Goal: Information Seeking & Learning: Learn about a topic

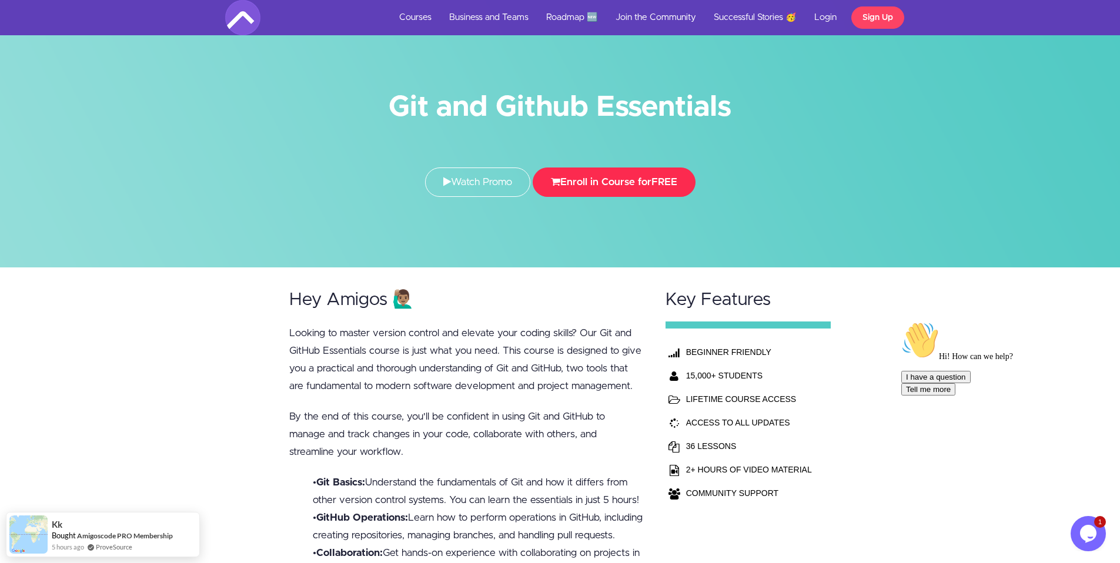
click at [602, 183] on button "Enroll in Course for FREE" at bounding box center [614, 182] width 163 height 29
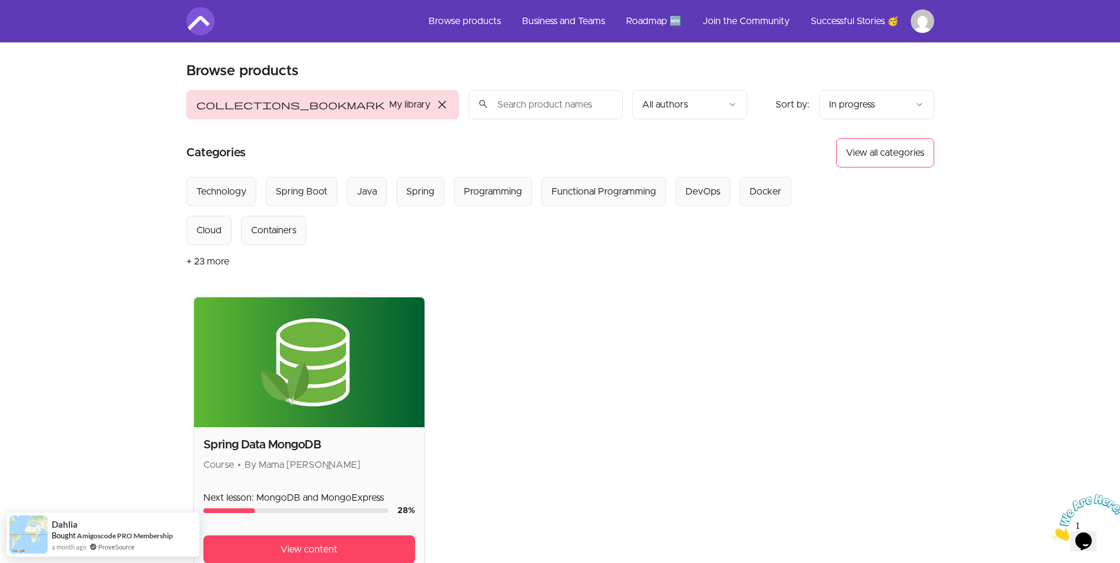
click at [585, 339] on div "Spring Data MongoDB Course • By Mama Samba Braima Nelson Next lesson: MongoDB a…" at bounding box center [560, 440] width 734 height 286
click at [469, 102] on input "search" at bounding box center [546, 104] width 154 height 29
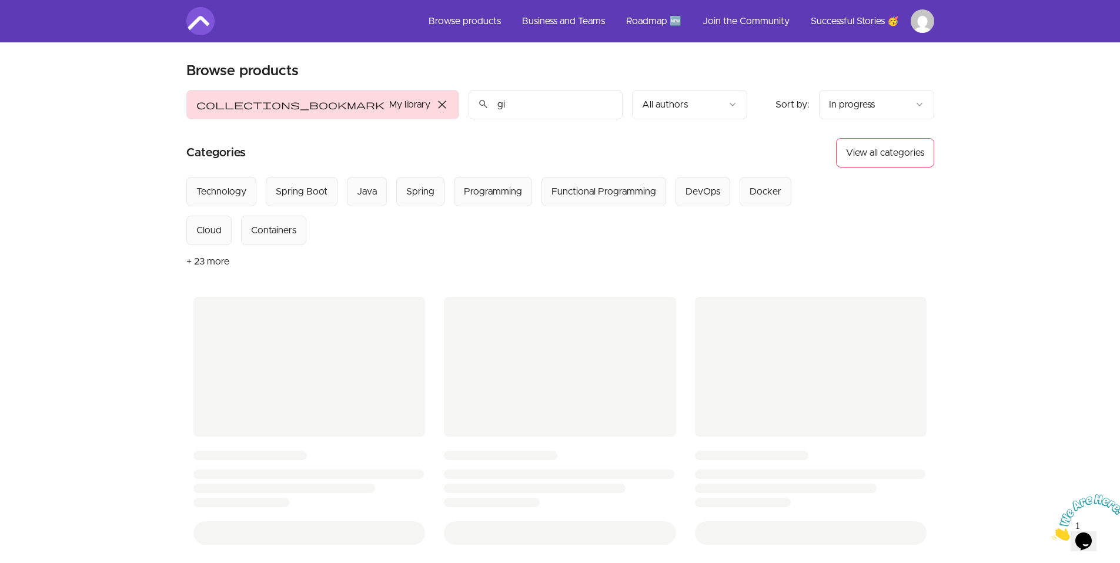
type input "git"
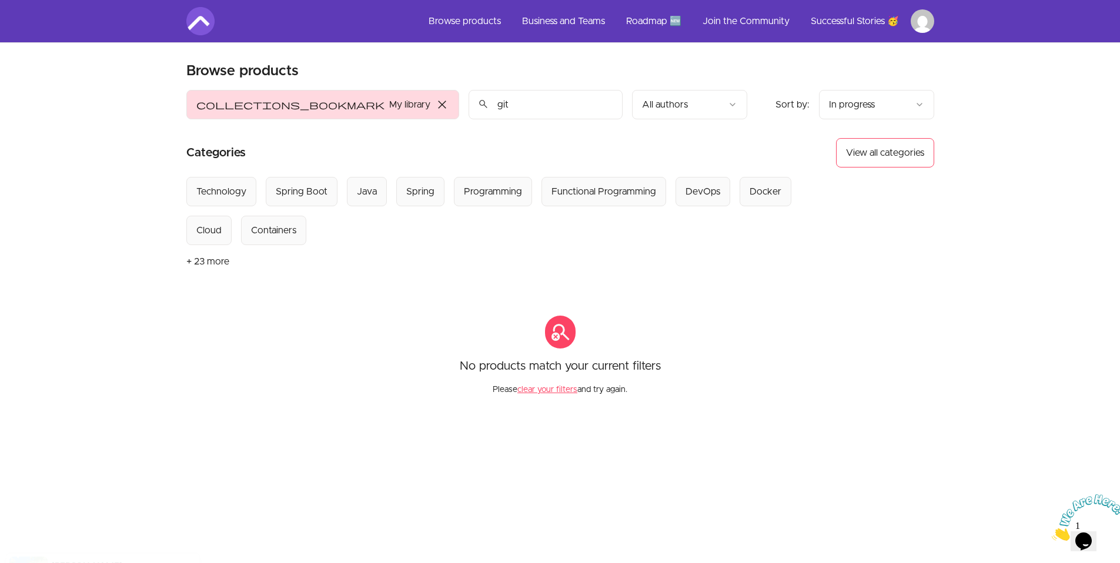
click at [469, 108] on input "git" at bounding box center [546, 104] width 154 height 29
click at [523, 105] on input "git" at bounding box center [546, 104] width 154 height 29
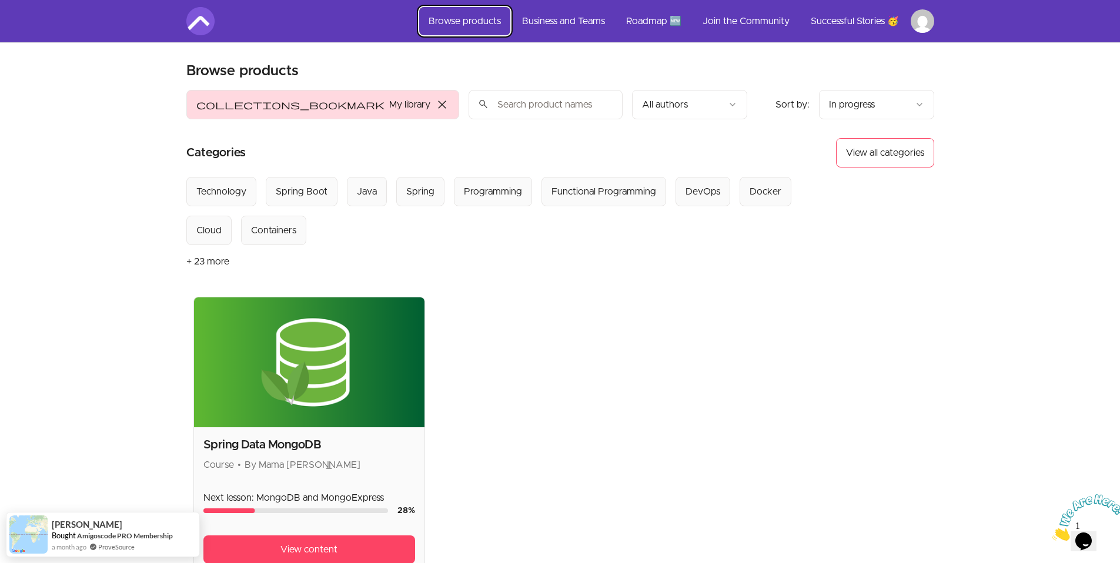
click at [502, 20] on link "Browse products" at bounding box center [464, 21] width 91 height 28
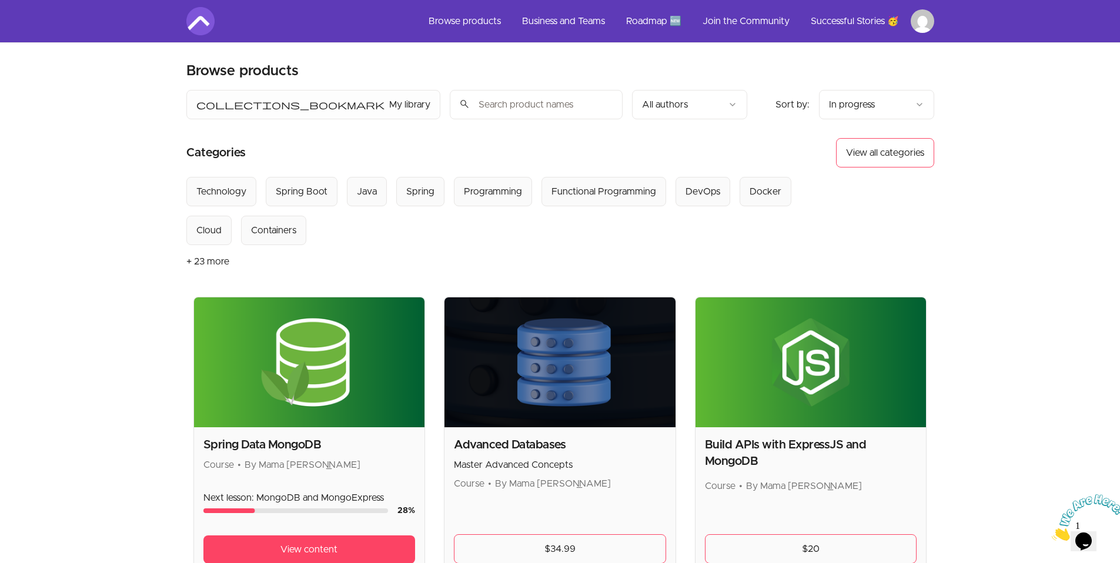
click at [486, 15] on link "Browse products" at bounding box center [464, 21] width 91 height 28
click at [484, 29] on link "Browse products" at bounding box center [464, 21] width 91 height 28
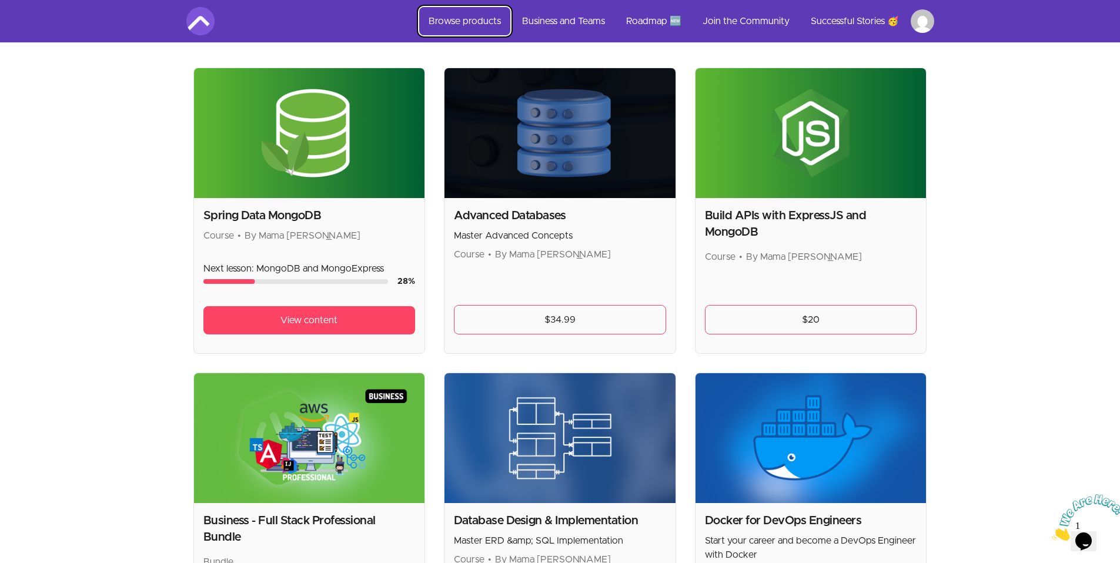
scroll to position [399, 0]
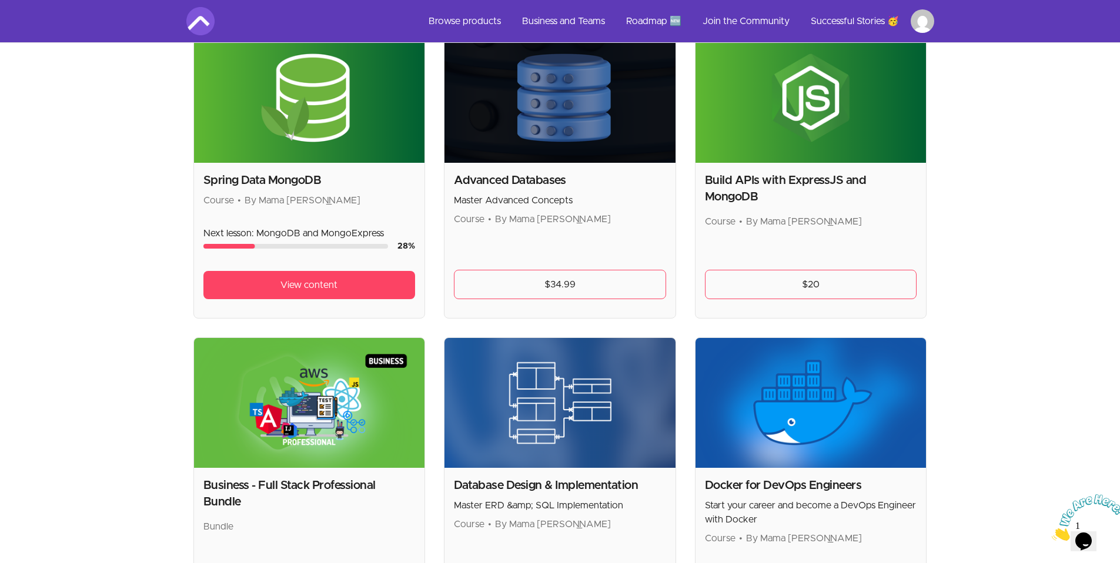
scroll to position [265, 0]
drag, startPoint x: 328, startPoint y: 406, endPoint x: 229, endPoint y: 488, distance: 128.7
click at [229, 488] on div "Business - Full Stack Professional Bundle Bundle $1,436.94" at bounding box center [309, 475] width 232 height 276
click at [314, 432] on img at bounding box center [309, 403] width 231 height 130
click at [322, 405] on img at bounding box center [309, 403] width 231 height 130
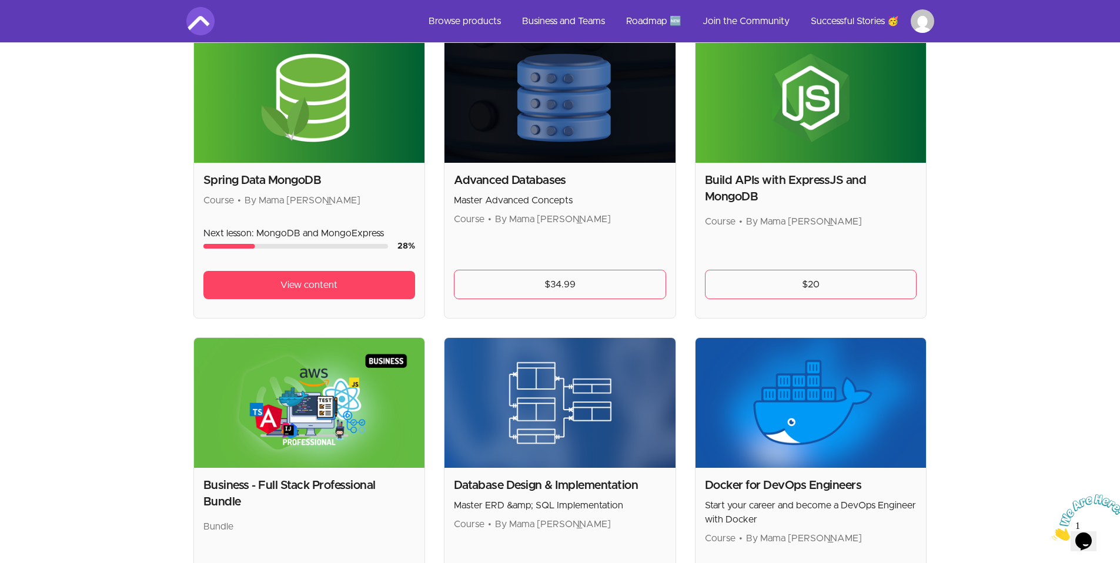
click at [322, 405] on img at bounding box center [309, 403] width 231 height 130
click at [347, 487] on h2 "Business - Full Stack Professional Bundle" at bounding box center [309, 493] width 212 height 33
click at [347, 469] on div "Business - Full Stack Professional Bundle Bundle $1,436.94" at bounding box center [309, 540] width 231 height 145
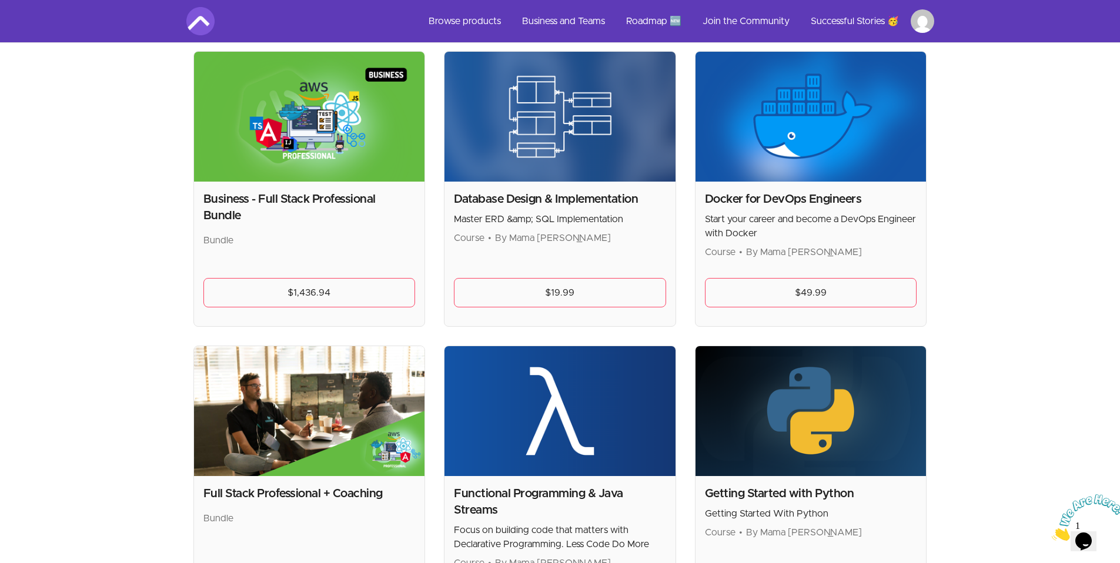
scroll to position [0, 0]
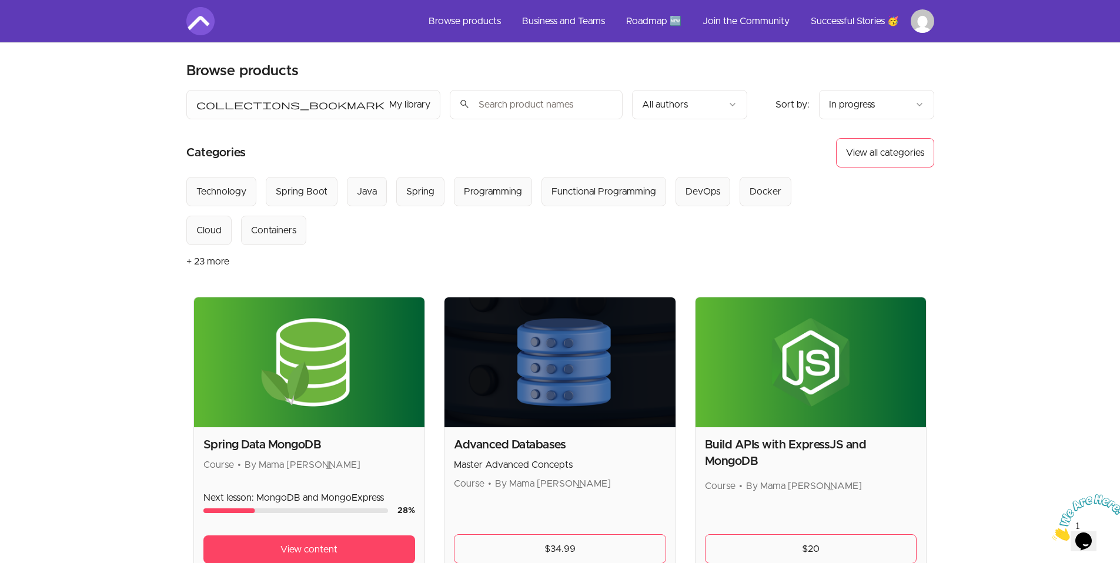
click at [473, 21] on link "Browse products" at bounding box center [464, 21] width 91 height 28
click at [561, 27] on link "Business and Teams" at bounding box center [564, 21] width 102 height 28
click at [568, 21] on link "Business and Teams" at bounding box center [564, 21] width 102 height 28
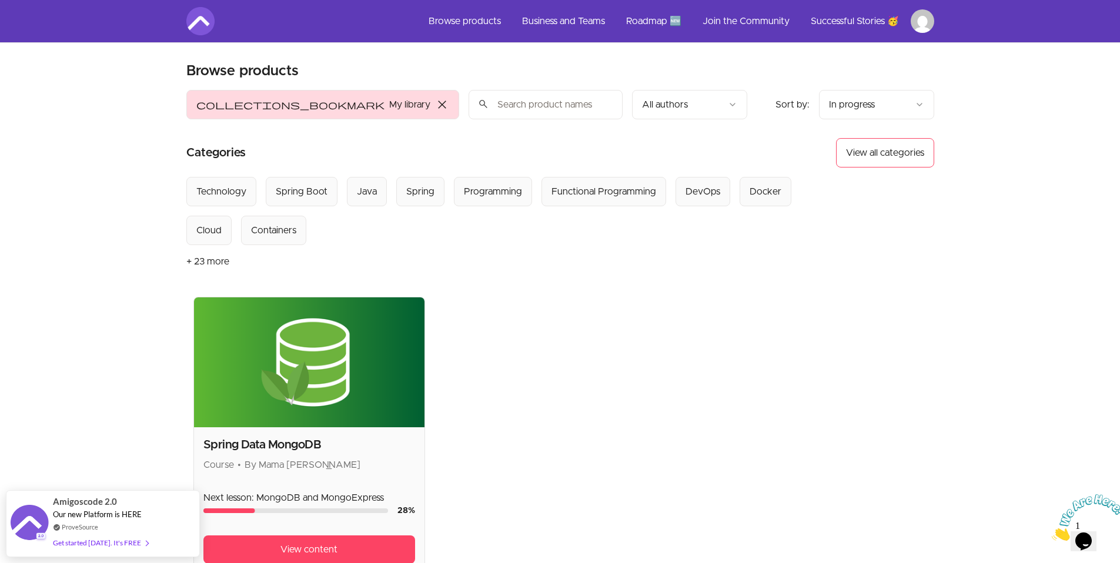
click at [435, 104] on span "close" at bounding box center [442, 105] width 14 height 14
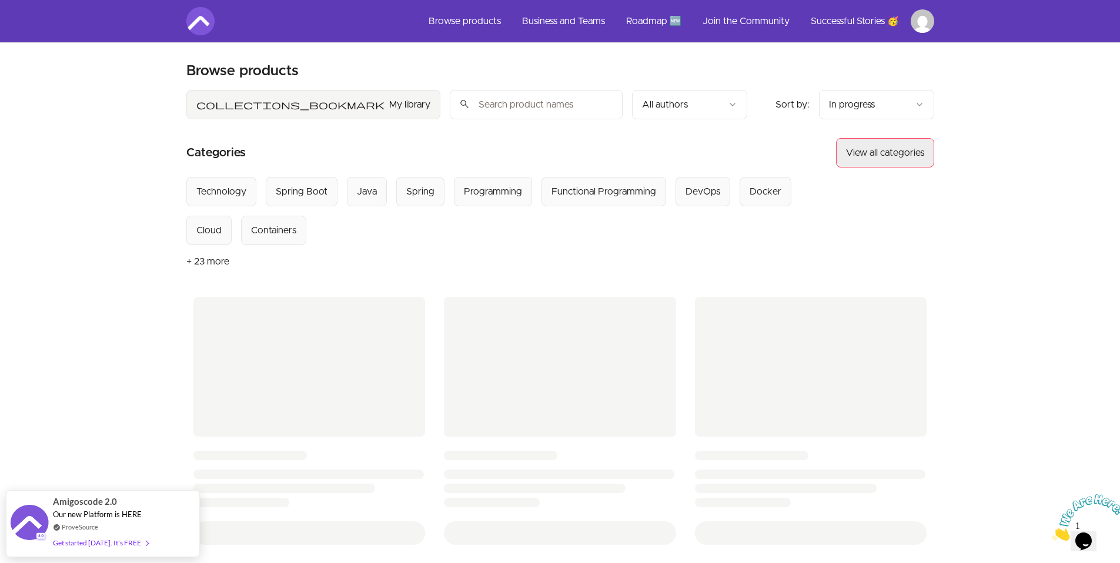
click at [889, 159] on button "View all categories" at bounding box center [885, 152] width 98 height 29
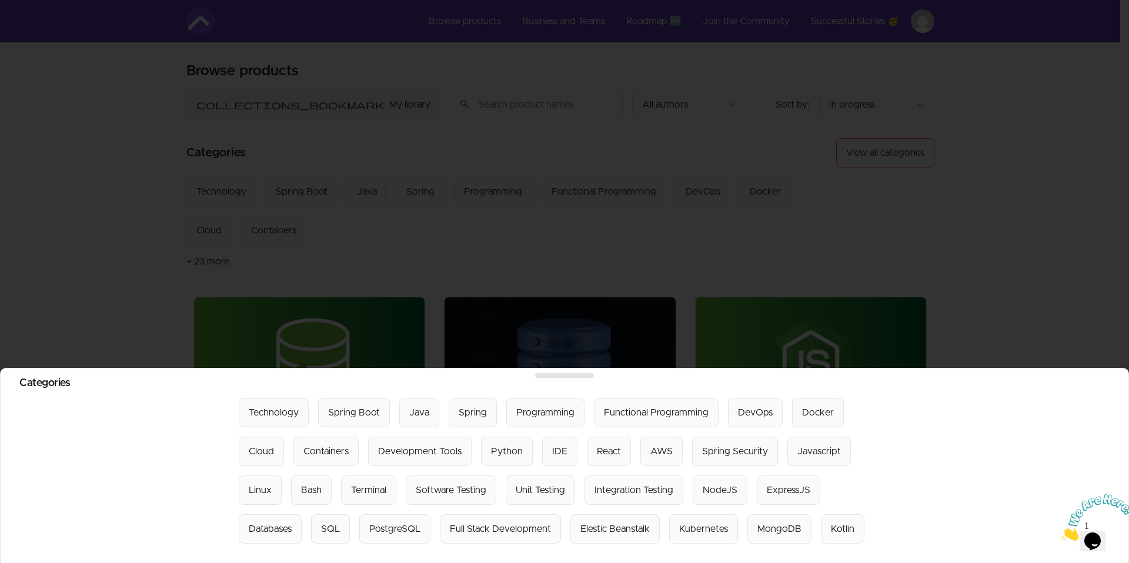
click at [697, 288] on div at bounding box center [564, 281] width 1129 height 563
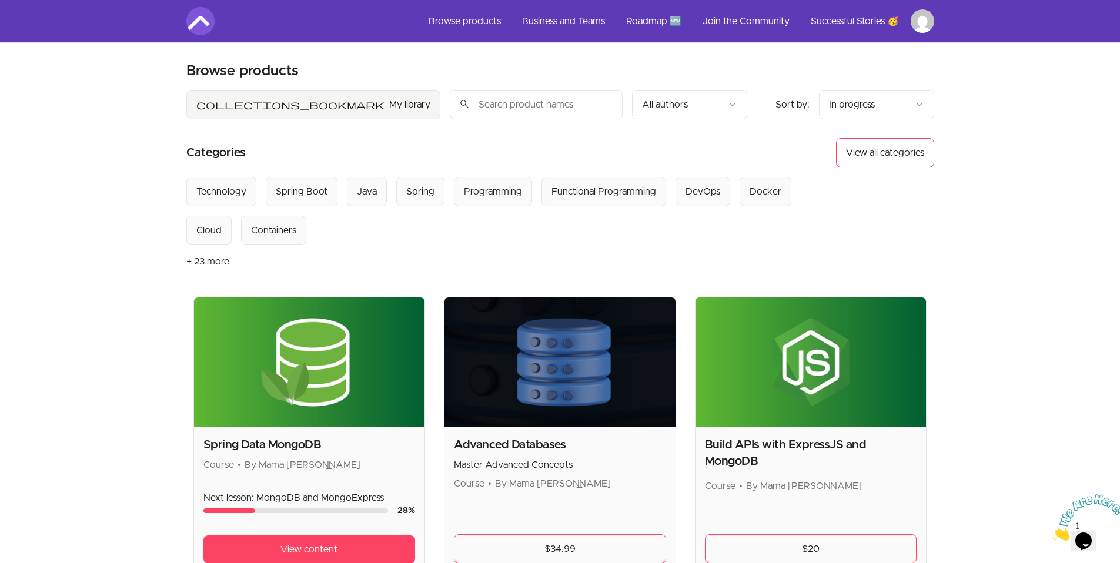
click at [450, 98] on input "search" at bounding box center [536, 104] width 173 height 29
click at [450, 101] on input "search" at bounding box center [536, 104] width 173 height 29
click at [450, 108] on input "search" at bounding box center [536, 104] width 173 height 29
click at [656, 25] on link "Roadmap 🆕" at bounding box center [654, 21] width 74 height 28
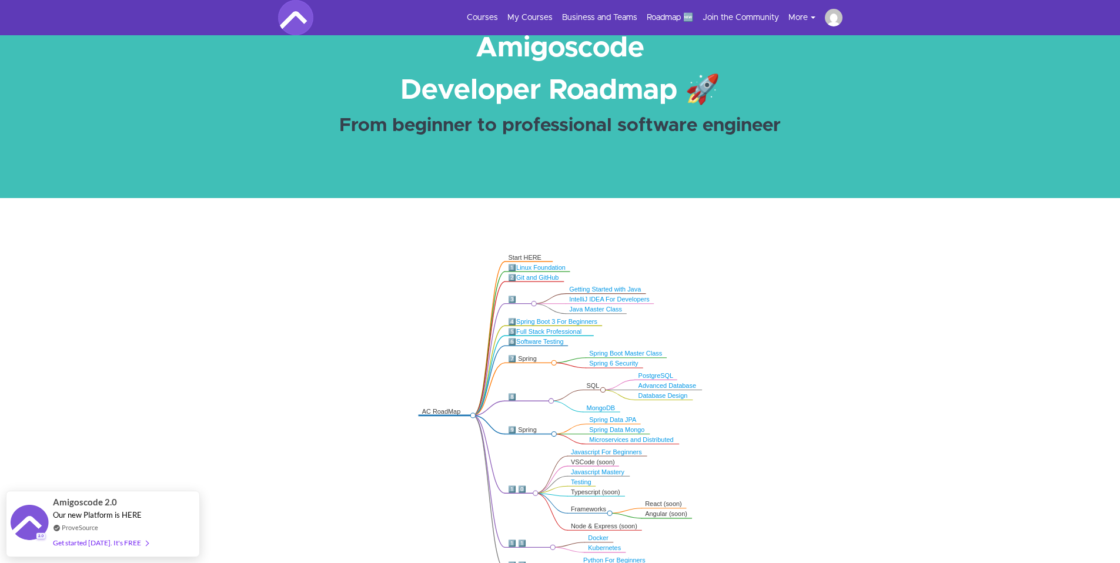
scroll to position [45, 0]
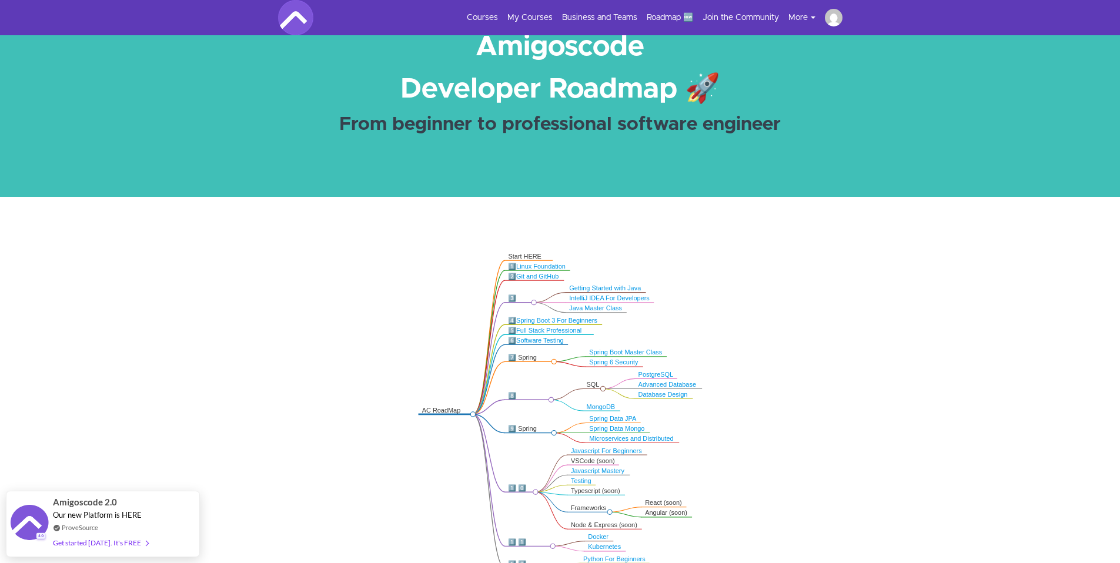
click at [529, 277] on link "Git and GitHub" at bounding box center [537, 276] width 42 height 7
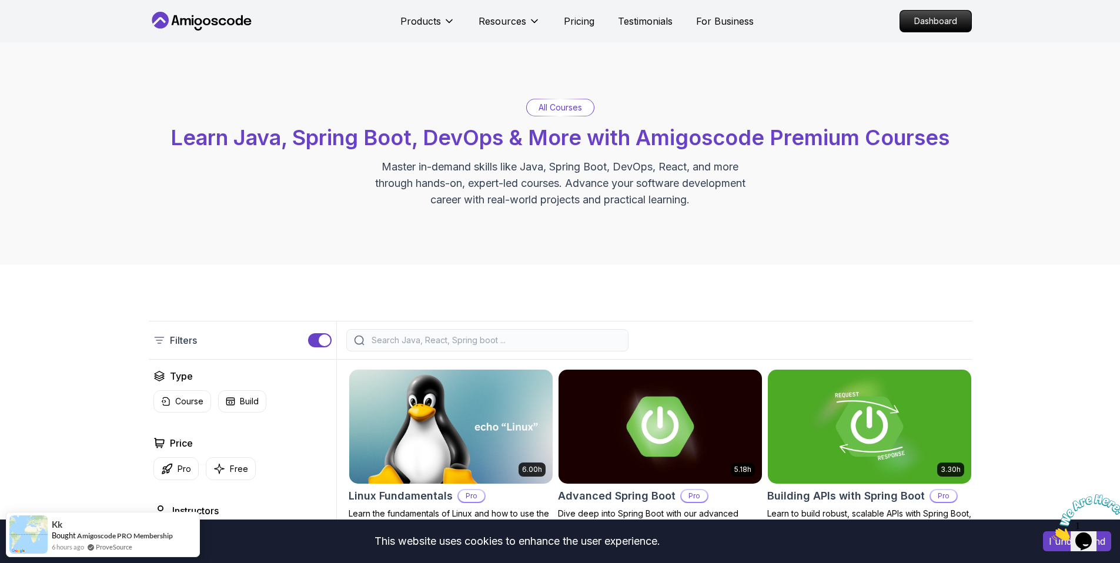
click at [438, 342] on input "search" at bounding box center [495, 341] width 252 height 12
click at [445, 338] on input "search" at bounding box center [495, 341] width 252 height 12
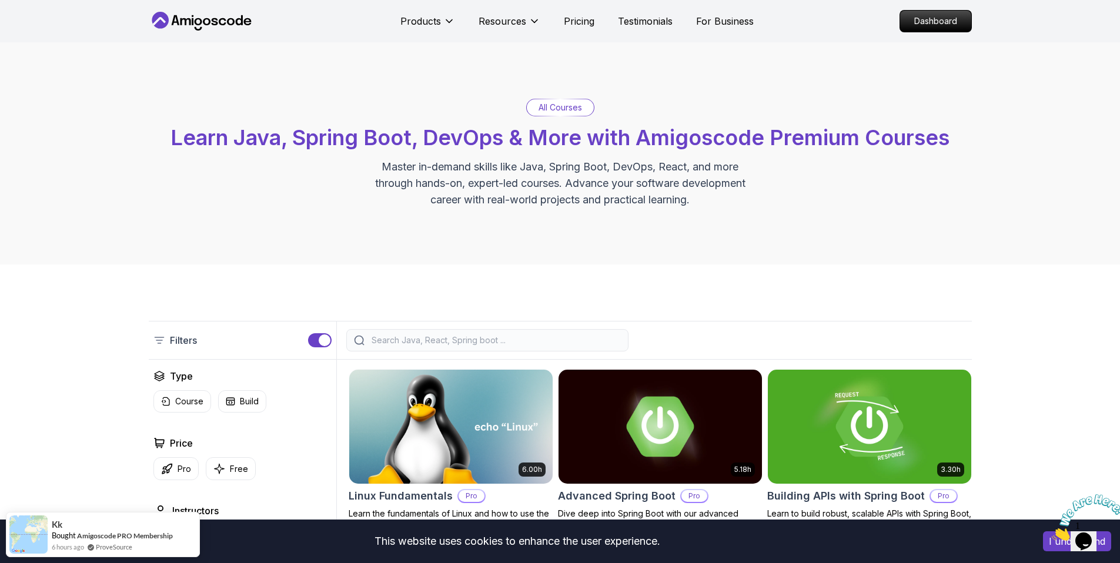
click at [399, 337] on input "search" at bounding box center [495, 341] width 252 height 12
click at [358, 342] on icon at bounding box center [359, 340] width 11 height 11
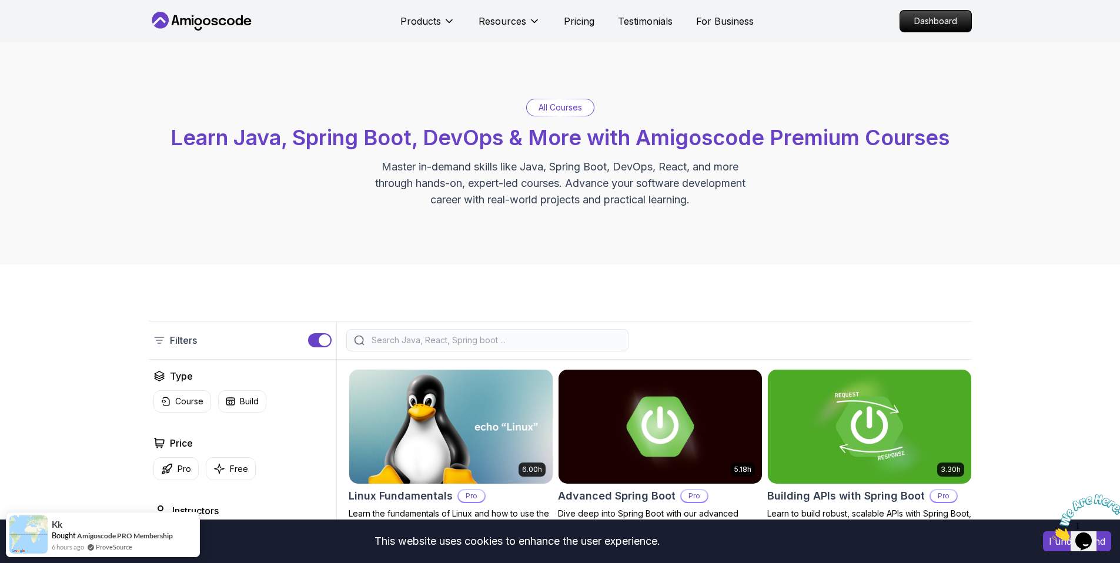
click at [358, 342] on icon at bounding box center [359, 340] width 11 height 11
click at [359, 342] on icon at bounding box center [359, 340] width 11 height 11
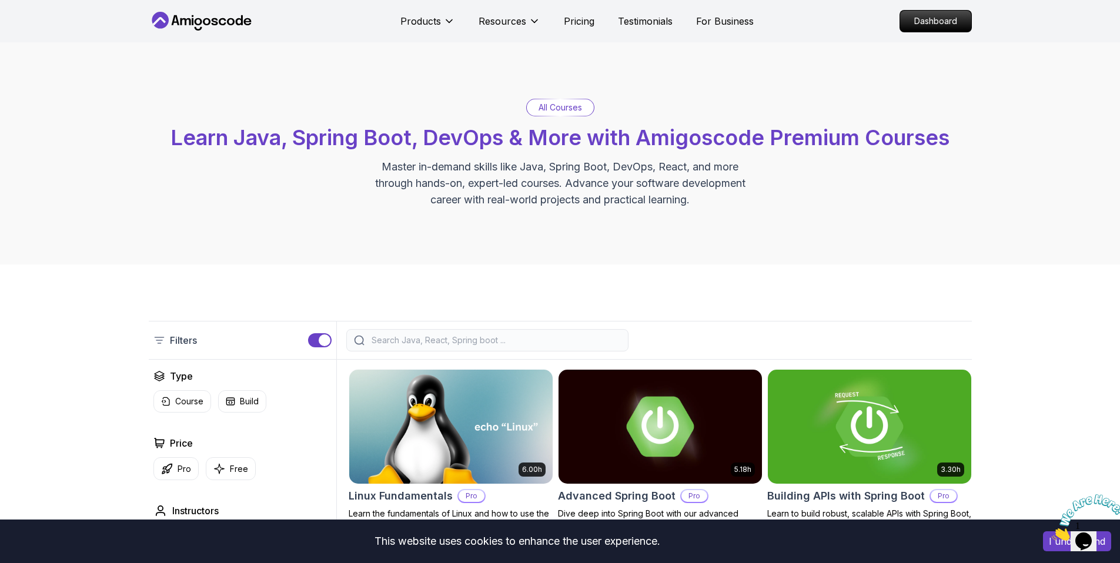
click at [430, 338] on input "search" at bounding box center [495, 341] width 252 height 12
type input "d"
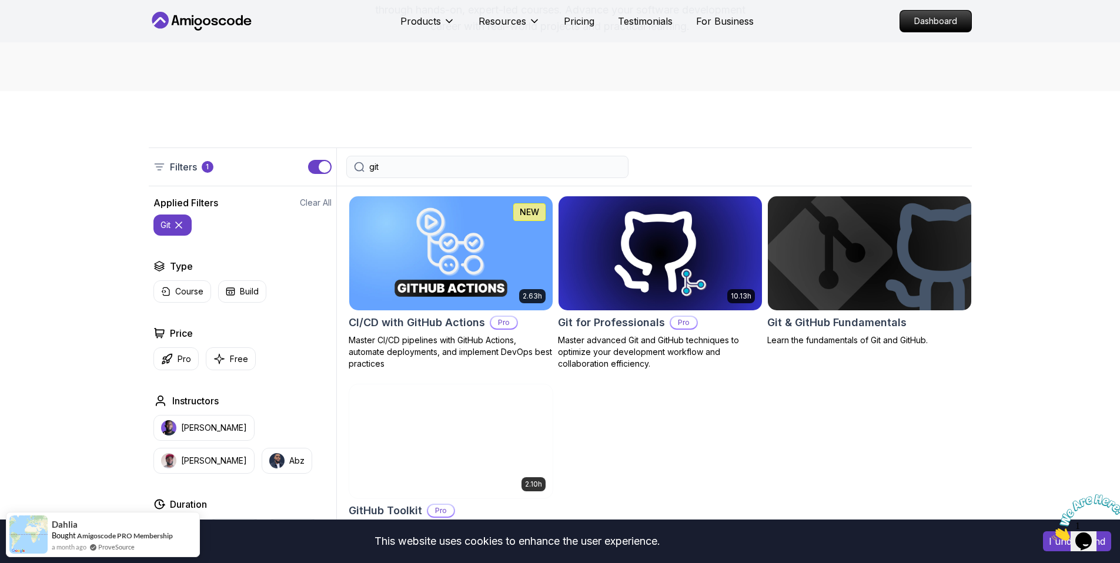
scroll to position [183, 0]
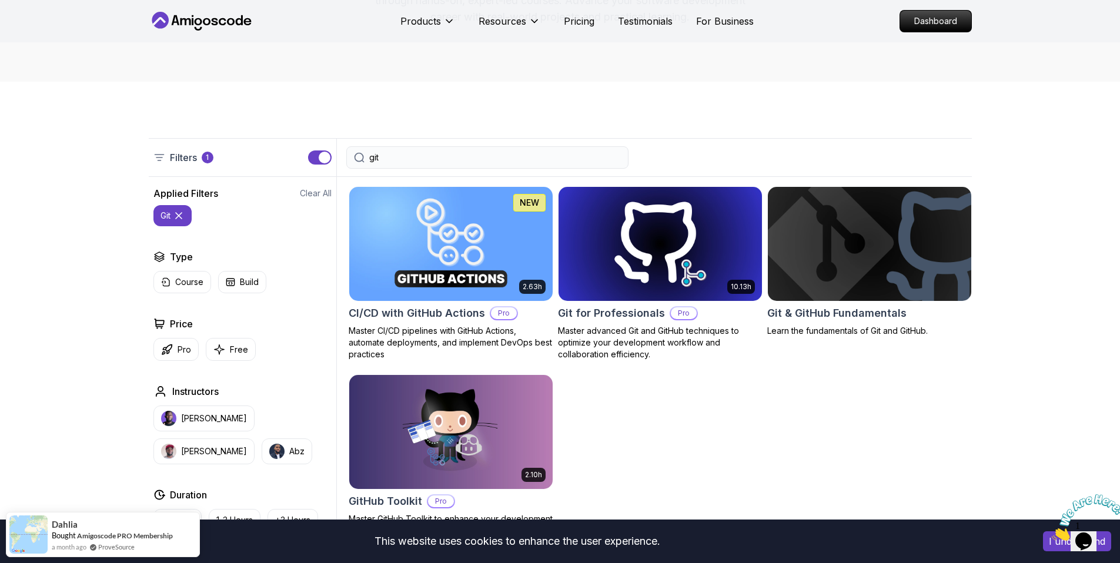
type input "git"
click at [898, 280] on img at bounding box center [869, 243] width 213 height 119
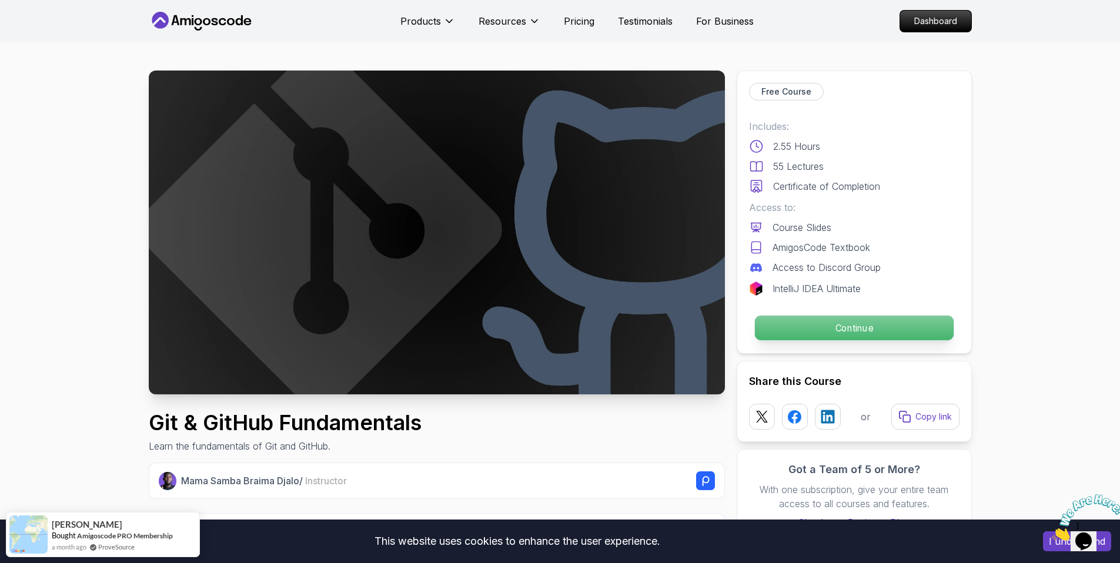
click at [870, 329] on p "Continue" at bounding box center [853, 328] width 199 height 25
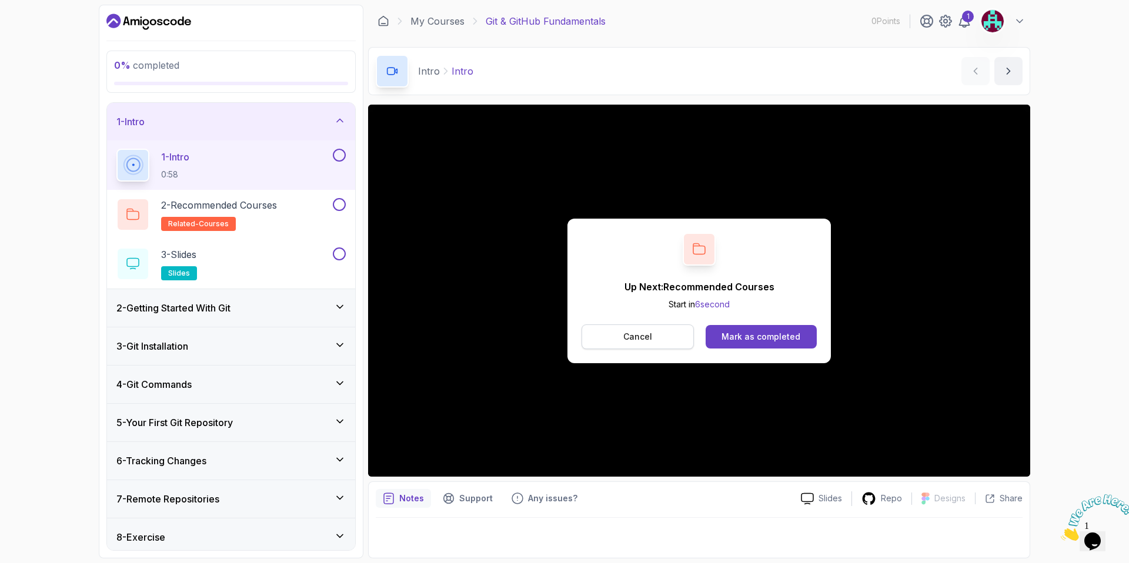
click at [671, 336] on button "Cancel" at bounding box center [638, 337] width 112 height 25
click at [779, 336] on div "Mark as completed" at bounding box center [760, 337] width 79 height 12
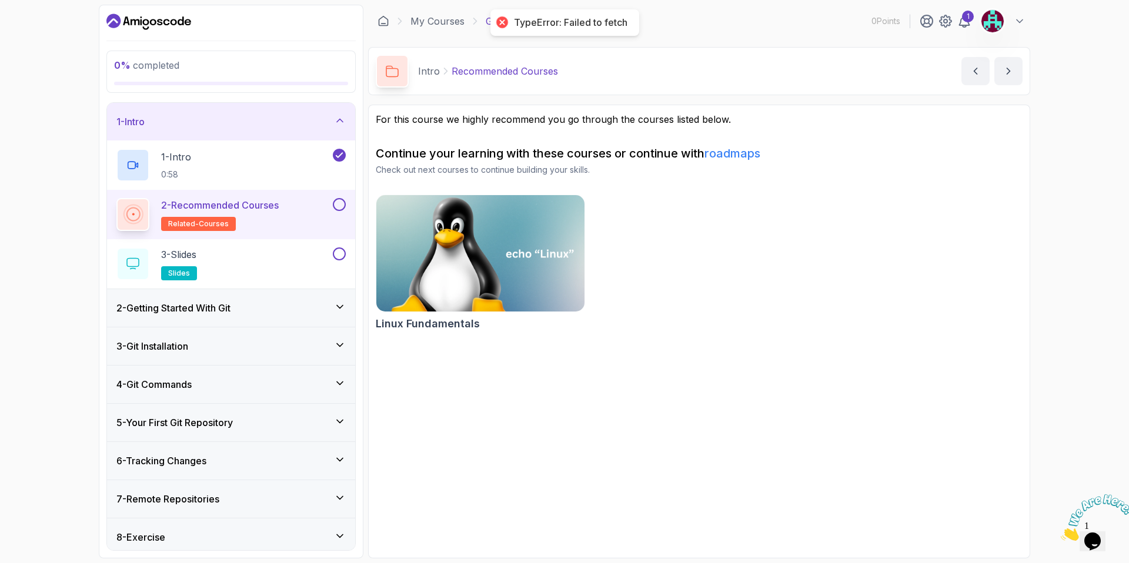
click at [481, 269] on img at bounding box center [480, 253] width 219 height 122
click at [340, 207] on button at bounding box center [339, 204] width 13 height 13
click at [278, 250] on div "3 - Slides slides" at bounding box center [223, 264] width 214 height 33
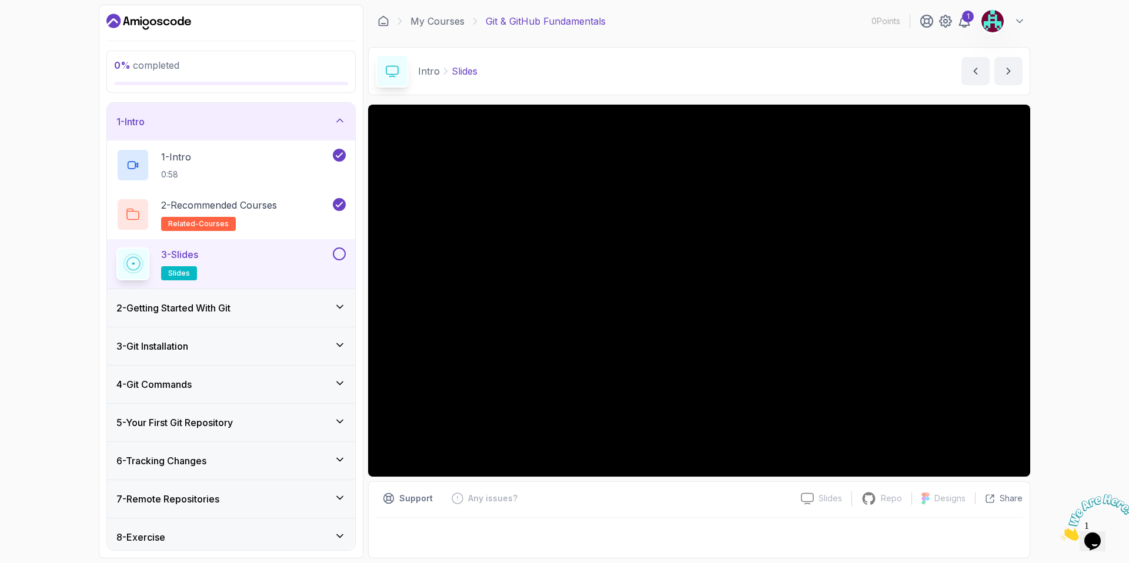
click at [176, 276] on span "slides" at bounding box center [179, 273] width 22 height 9
click at [278, 296] on div "2 - Getting Started With Git" at bounding box center [231, 308] width 248 height 38
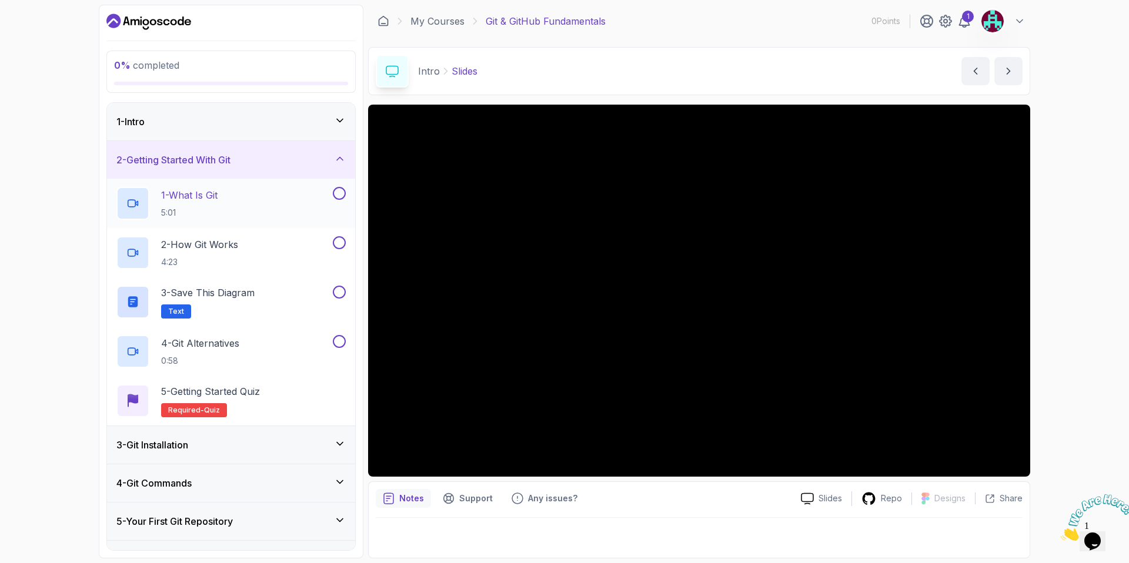
click at [229, 192] on div "1 - What Is Git 5:01" at bounding box center [223, 203] width 214 height 33
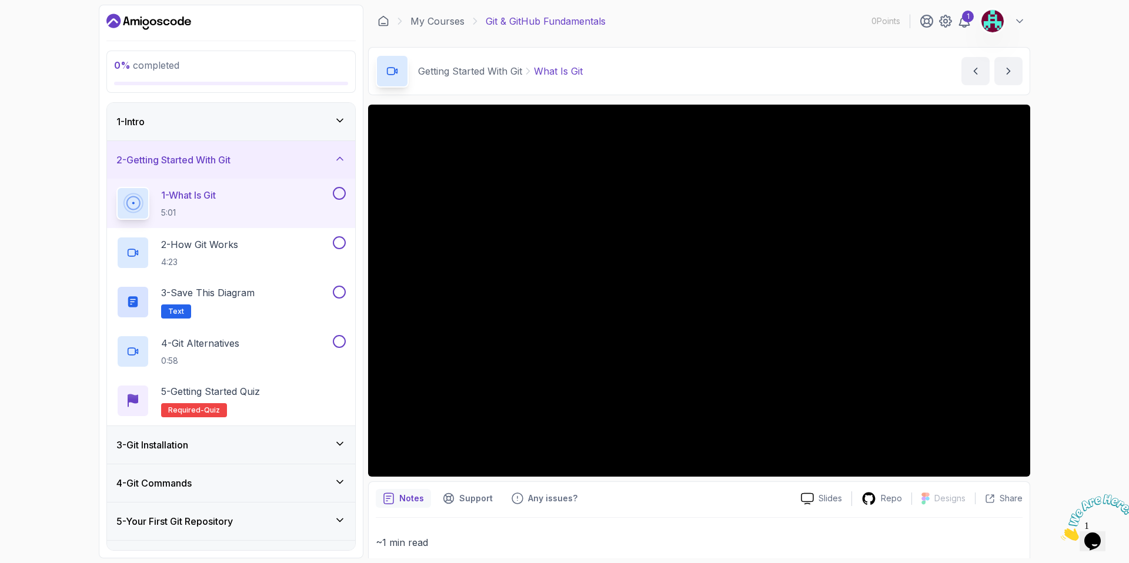
click at [660, 334] on div "undefined" at bounding box center [699, 291] width 662 height 372
click at [791, 309] on div "undefined" at bounding box center [699, 291] width 662 height 372
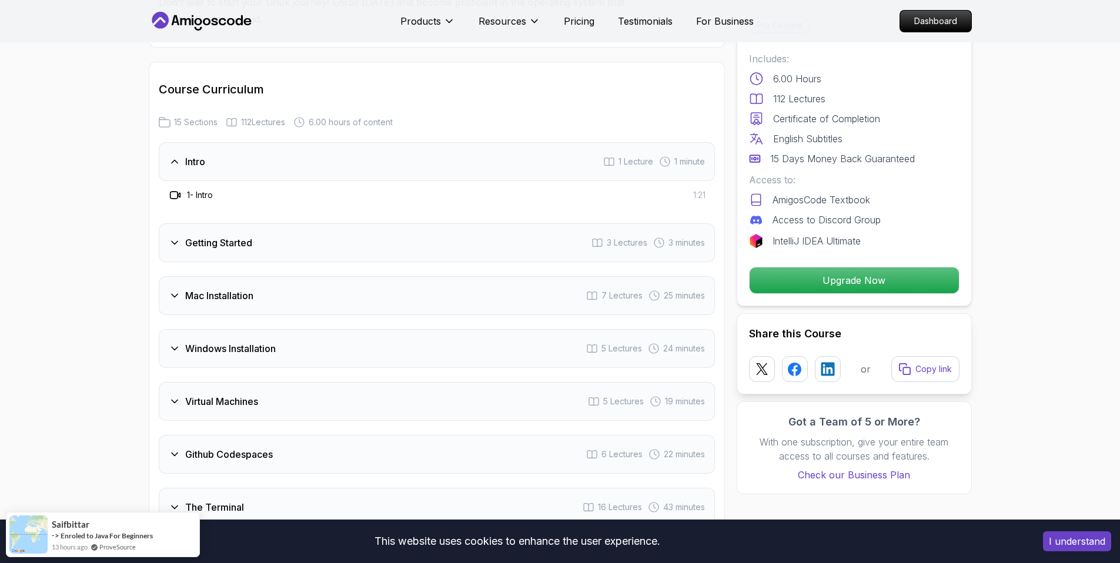
scroll to position [1497, 0]
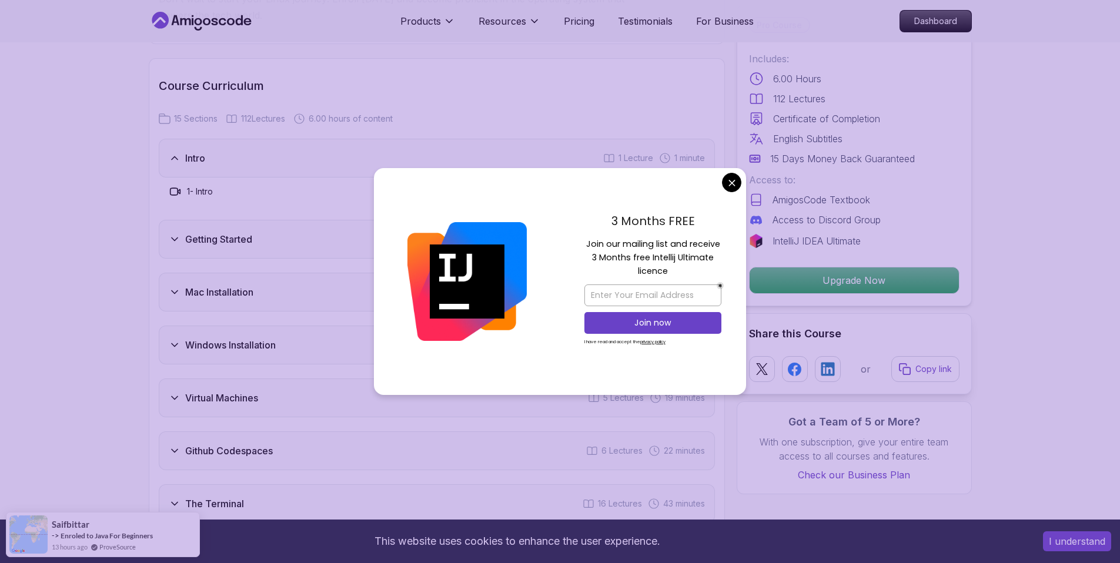
click at [739, 189] on div "3 Months FREE Join our mailing list and receive 3 Months free Intellij Ultimate…" at bounding box center [653, 281] width 186 height 227
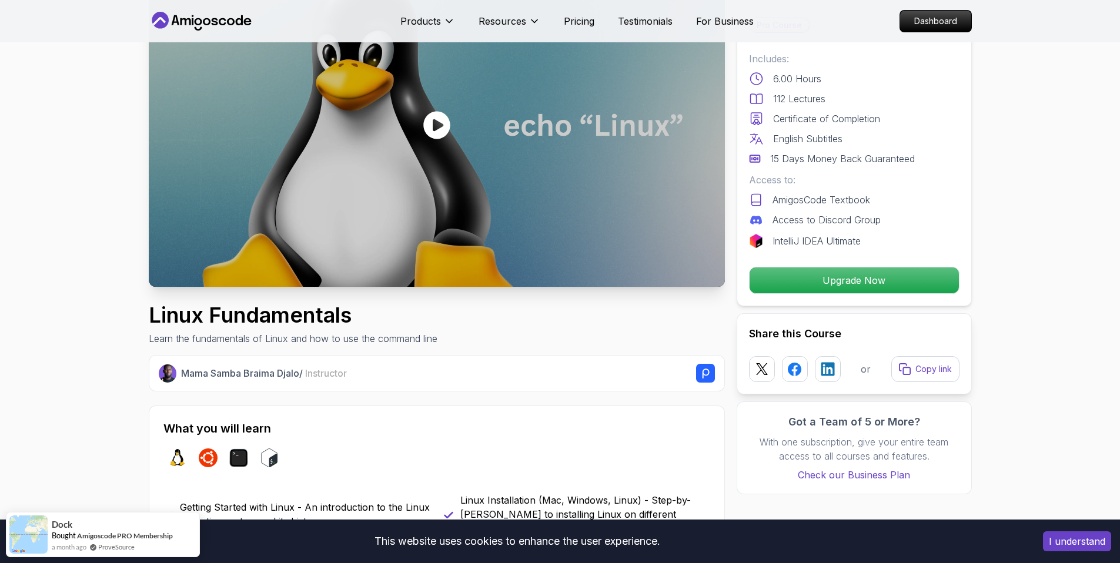
scroll to position [0, 0]
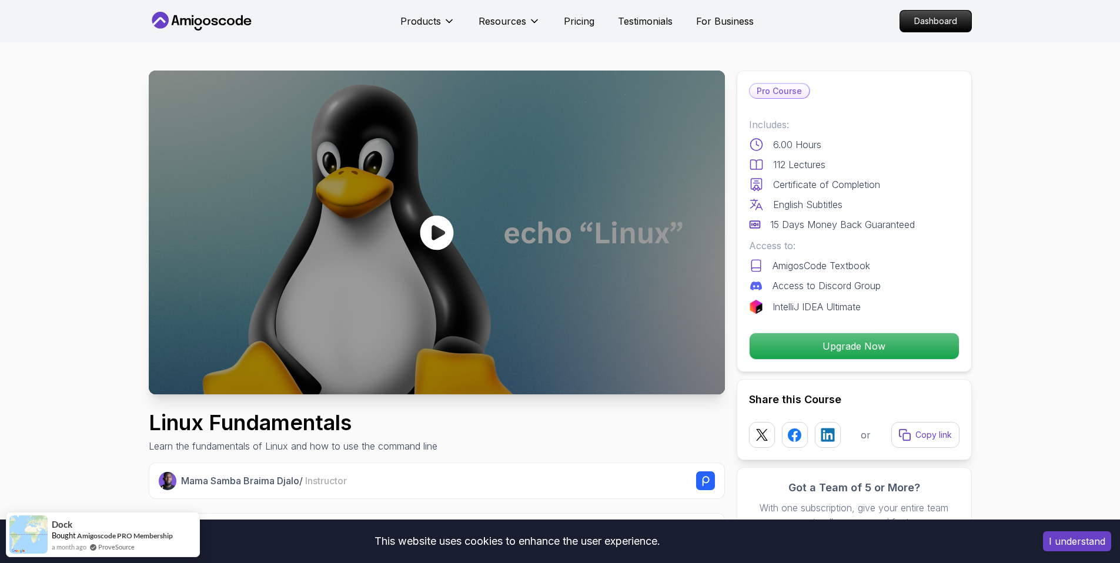
click at [447, 237] on icon at bounding box center [437, 232] width 34 height 35
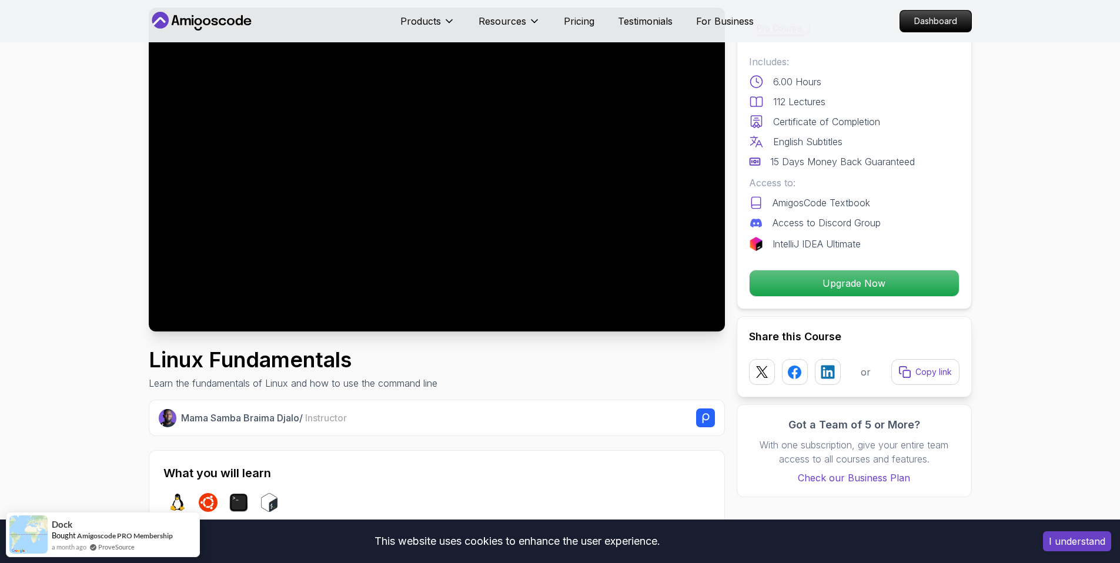
scroll to position [68, 0]
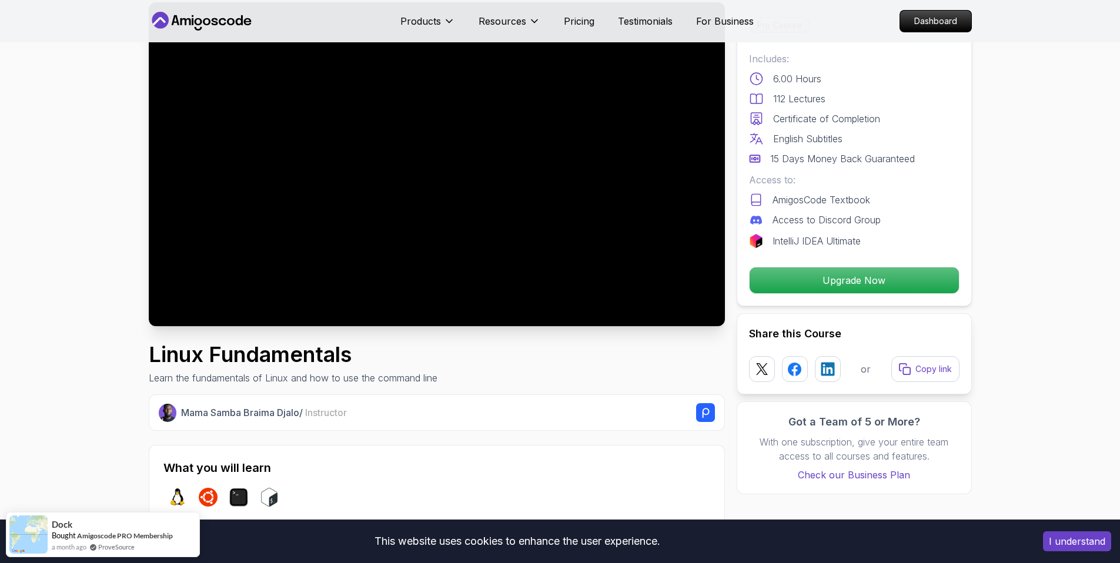
click at [155, 346] on h1 "Linux Fundamentals" at bounding box center [293, 355] width 289 height 24
drag, startPoint x: 166, startPoint y: 354, endPoint x: 378, endPoint y: 362, distance: 212.4
copy h1 "Linux Fundamentals"
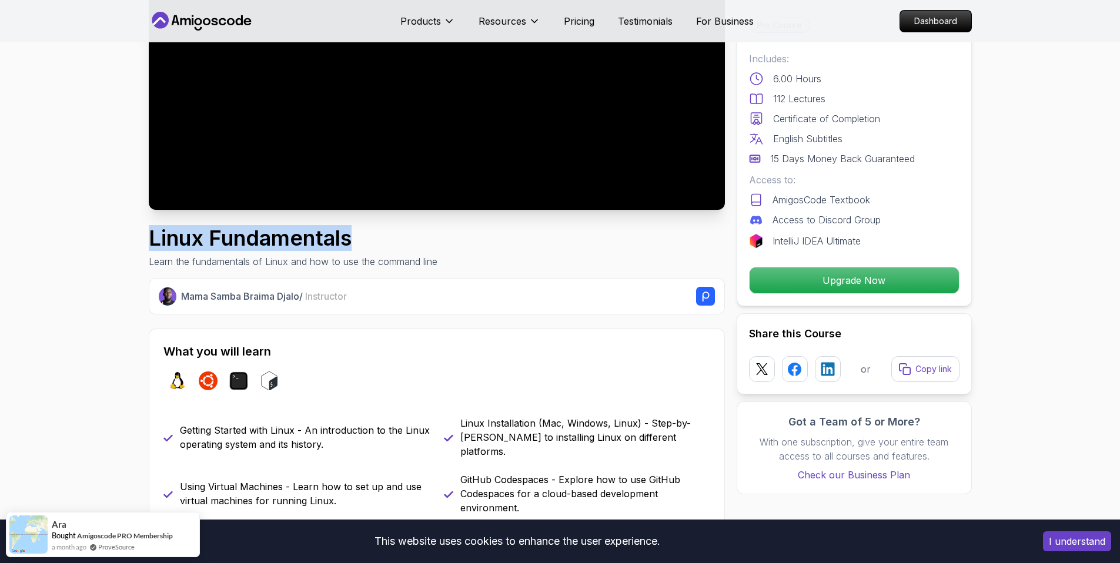
scroll to position [300, 0]
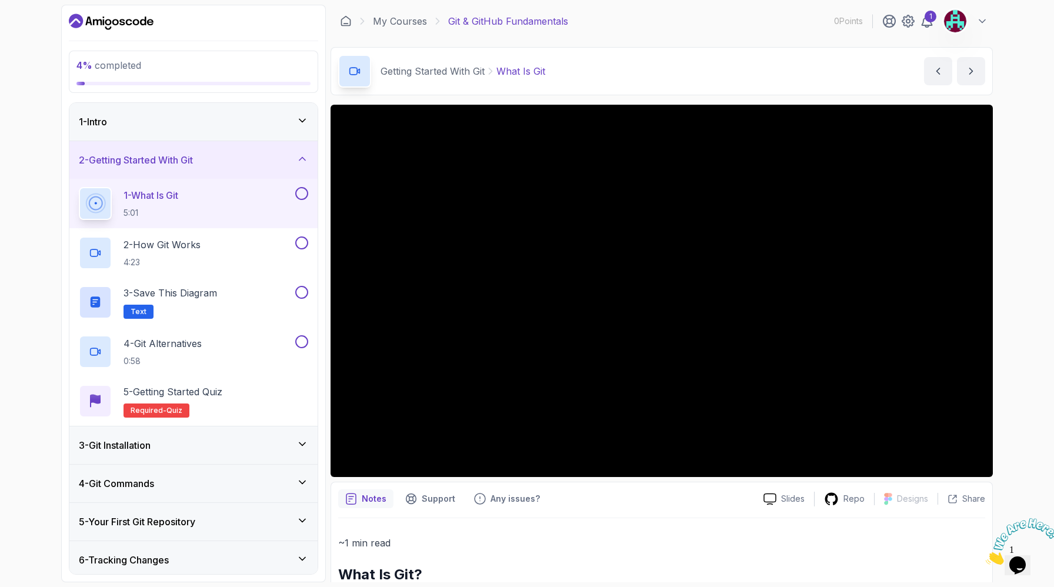
click at [1013, 141] on div "4 % completed 1 - Intro 2 - Getting Started With Git 1 - What Is Git 5:01 2 - H…" at bounding box center [527, 293] width 1054 height 587
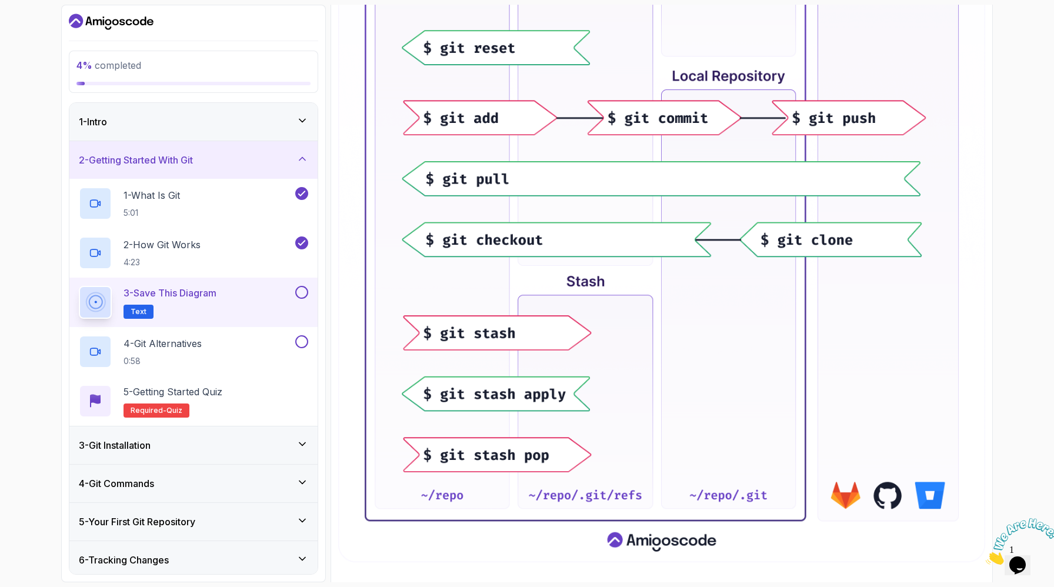
scroll to position [455, 0]
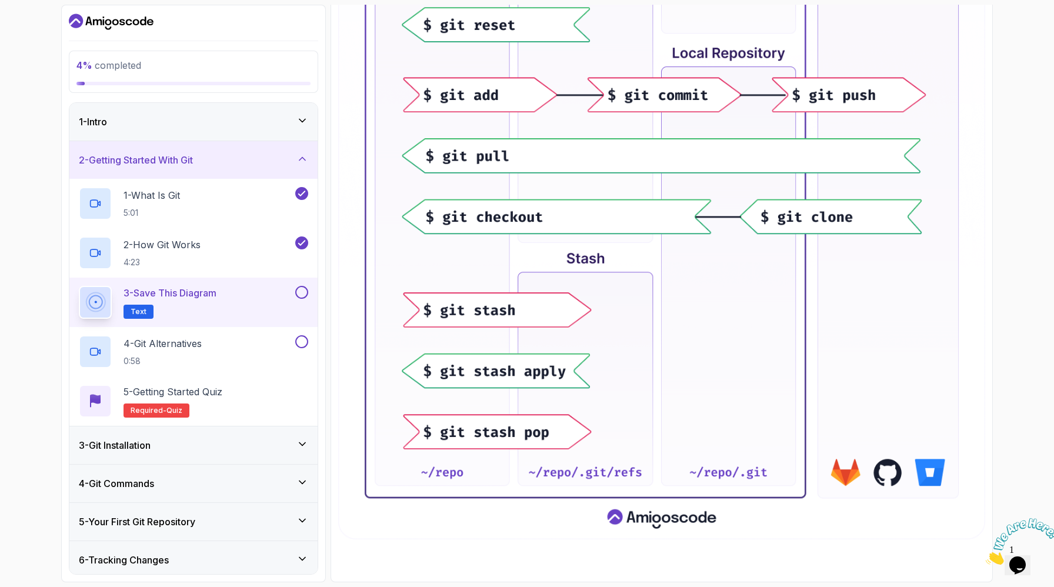
click at [305, 295] on button at bounding box center [301, 292] width 13 height 13
click at [237, 343] on div "4 - Git Alternatives 0:58" at bounding box center [186, 351] width 214 height 33
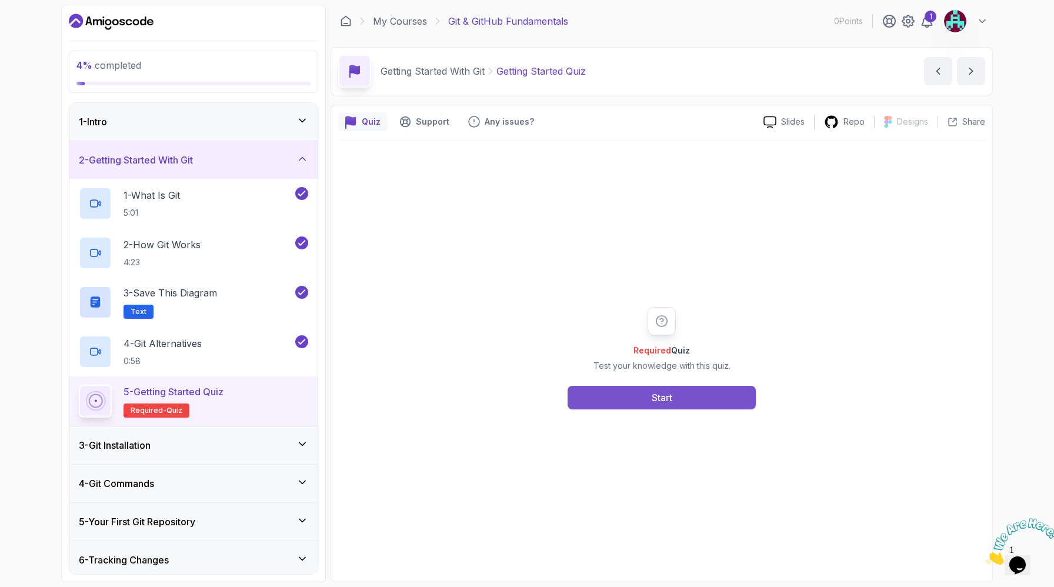
click at [682, 406] on button "Start" at bounding box center [661, 398] width 188 height 24
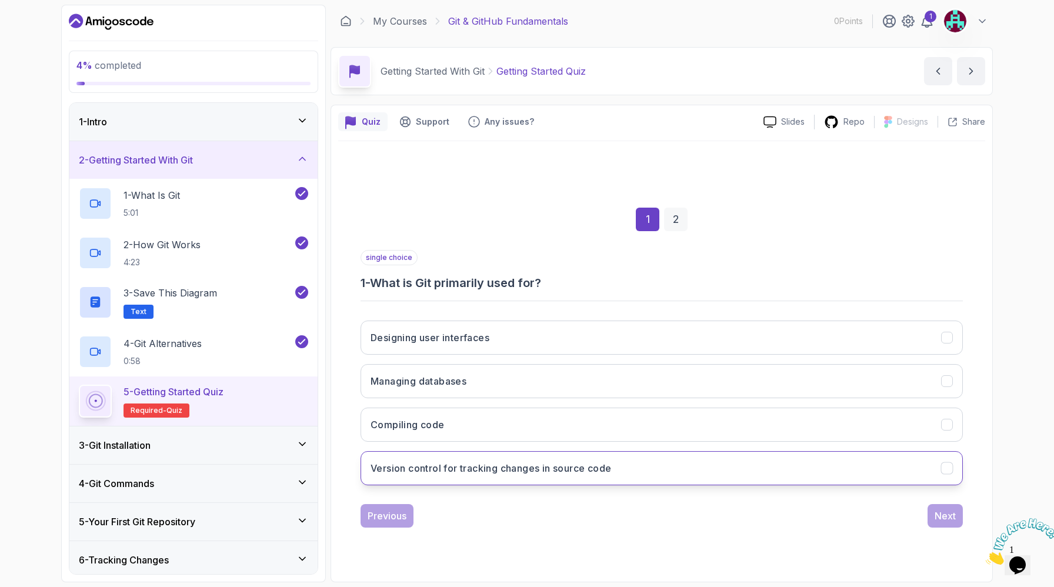
click at [573, 471] on h3 "Version control for tracking changes in source code" at bounding box center [490, 468] width 240 height 14
click at [951, 505] on button "Next" at bounding box center [944, 516] width 35 height 24
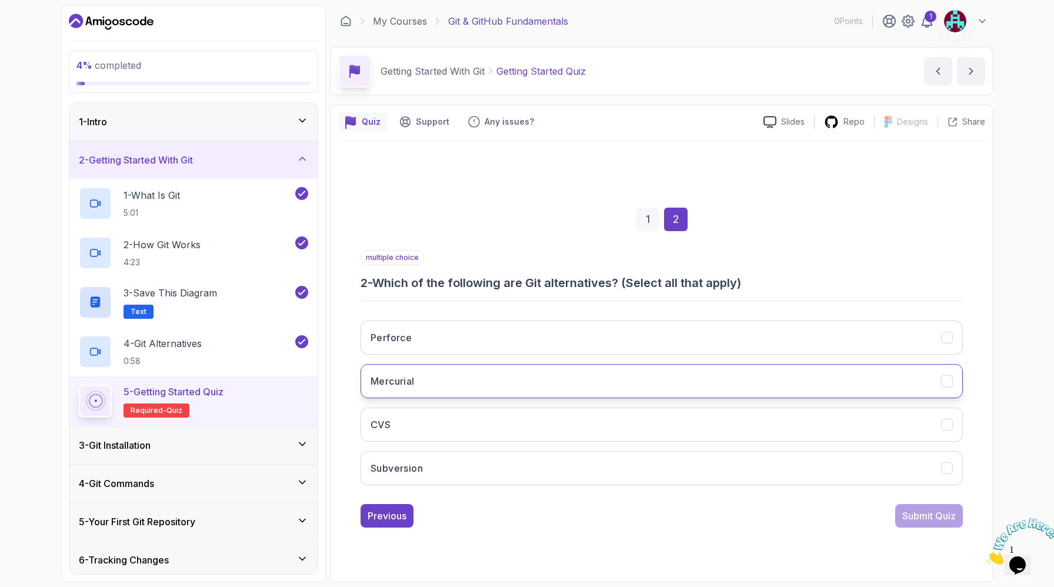
click at [672, 367] on button "Mercurial" at bounding box center [661, 381] width 602 height 34
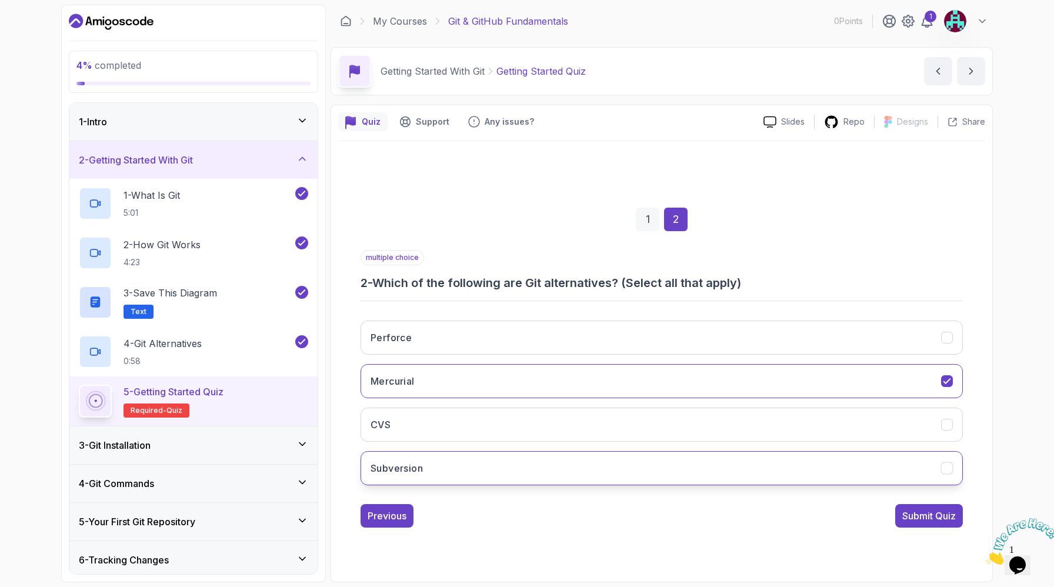
click at [685, 465] on button "Subversion" at bounding box center [661, 468] width 602 height 34
click at [921, 514] on div "Submit Quiz" at bounding box center [929, 516] width 54 height 14
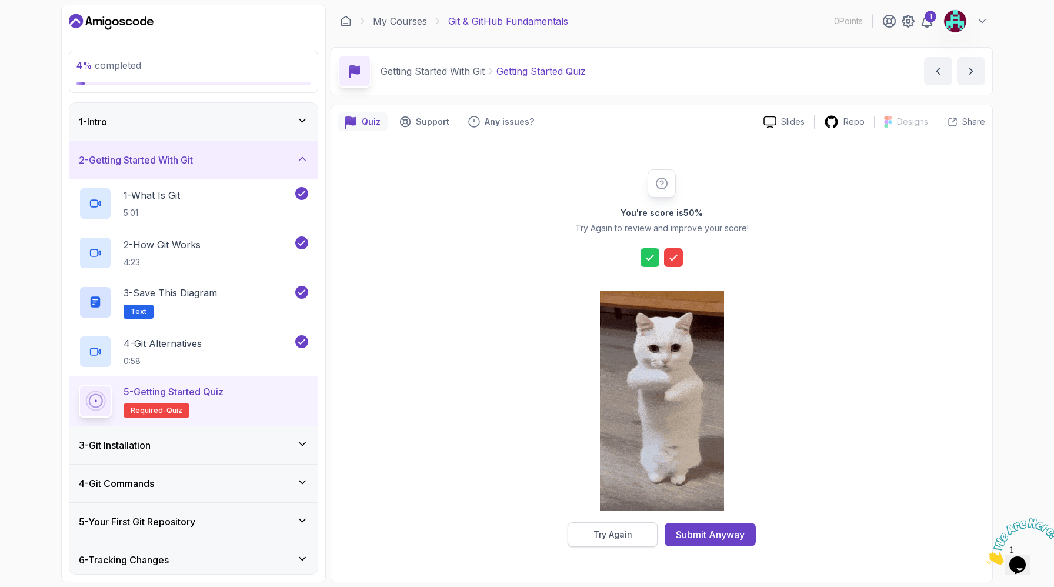
click at [614, 538] on div "Try Again" at bounding box center [612, 535] width 39 height 12
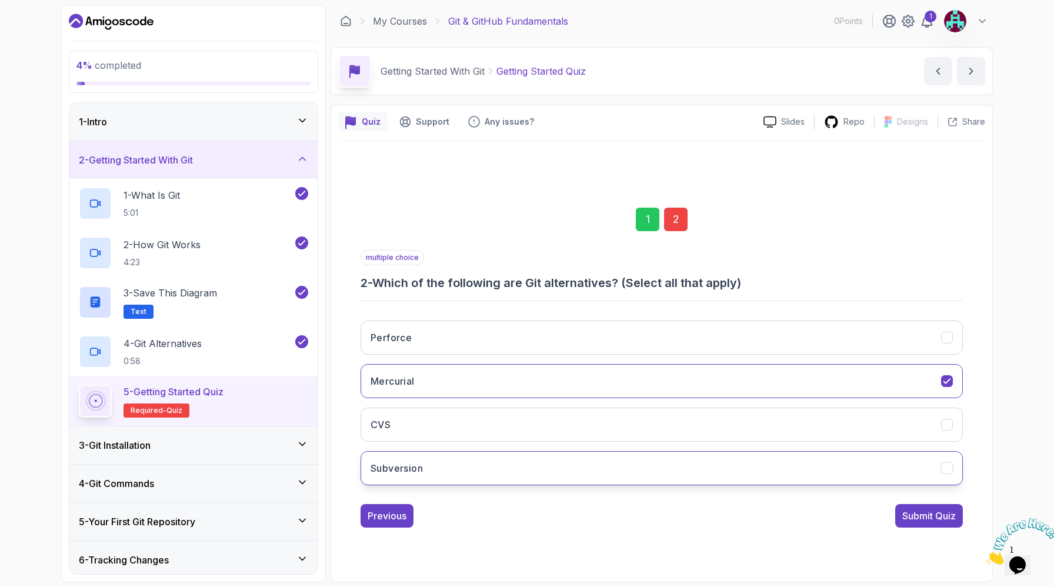
click at [624, 455] on button "Subversion" at bounding box center [661, 468] width 602 height 34
click at [519, 320] on button "Perforce" at bounding box center [661, 337] width 602 height 34
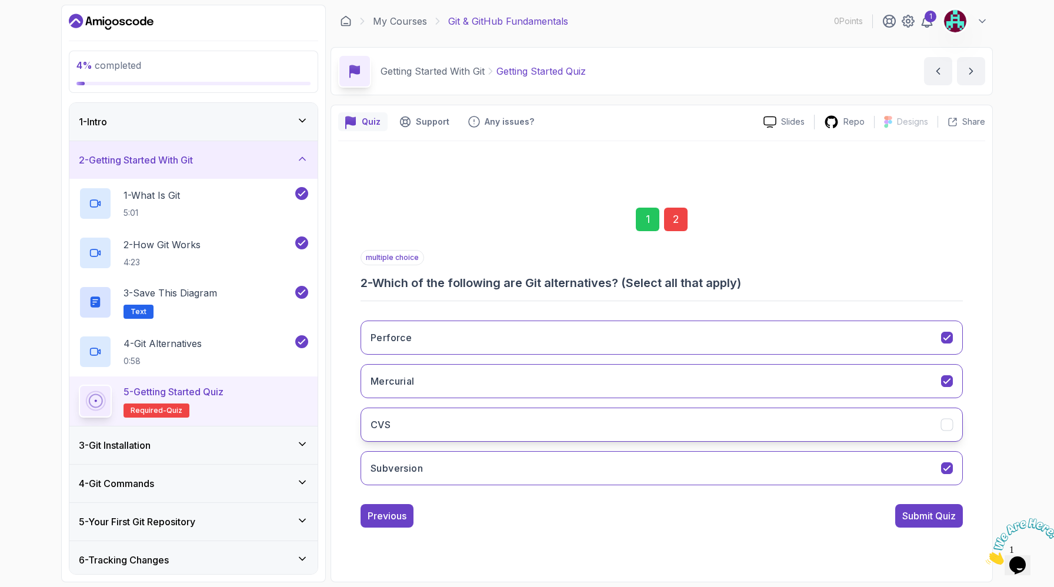
click at [577, 423] on button "CVS" at bounding box center [661, 424] width 602 height 34
click at [898, 513] on button "Submit Quiz" at bounding box center [929, 516] width 68 height 24
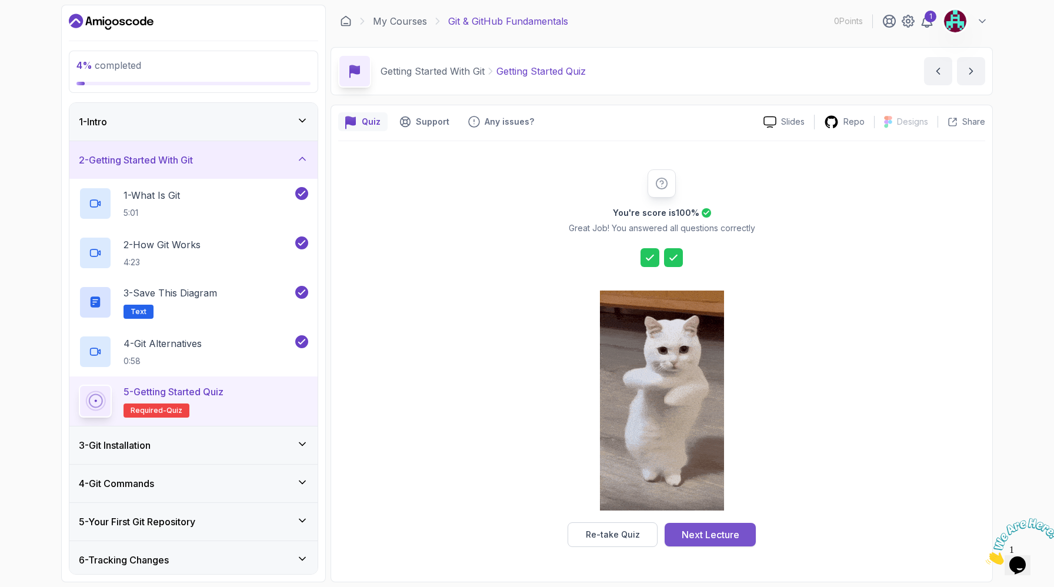
click at [719, 539] on div "Next Lecture" at bounding box center [710, 534] width 58 height 14
